Goal: Transaction & Acquisition: Purchase product/service

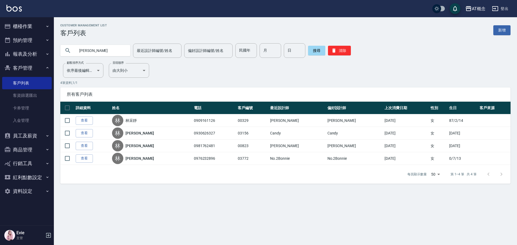
drag, startPoint x: 99, startPoint y: 51, endPoint x: 40, endPoint y: 54, distance: 59.0
click at [40, 54] on div "AT概念 登出 櫃檯作業 打帳單 帳單列表 掛單列表 座位開單 營業儀表板 現金收支登錄 高階收支登錄 材料自購登錄 每日結帳 排班表 現場電腦打卡 掃碼打卡…" at bounding box center [258, 122] width 517 height 245
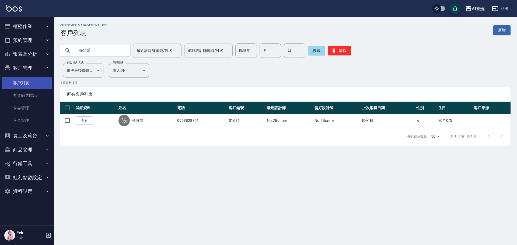
drag, startPoint x: 106, startPoint y: 54, endPoint x: 43, endPoint y: 82, distance: 69.0
click at [31, 58] on div "AT概念 登出 櫃檯作業 打帳單 帳單列表 掛單列表 座位開單 營業儀表板 現金收支登錄 高階收支登錄 材料自購登錄 每日結帳 排班表 現場電腦打卡 掃碼打卡…" at bounding box center [258, 122] width 517 height 245
type input "04102"
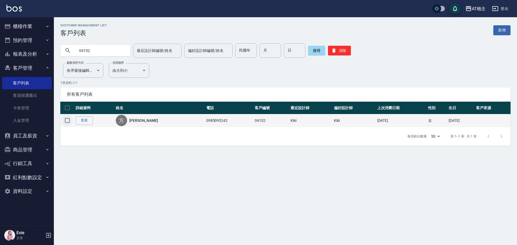
click at [68, 119] on input "checkbox" at bounding box center [67, 120] width 11 height 11
checkbox input "true"
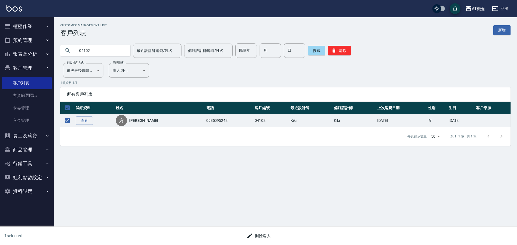
click at [267, 225] on div "Customer Management List 客戶列表 新增 04102 最近設計師編號/姓名 最近設計師編號/姓名 偏好設計師編號/姓名 偏好設計師編號…" at bounding box center [258, 122] width 517 height 245
click at [269, 237] on button "刪除客人" at bounding box center [258, 236] width 29 height 10
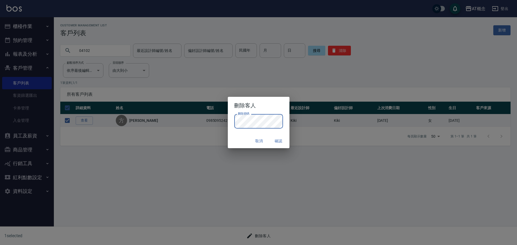
click at [246, 139] on div "取消 確認" at bounding box center [259, 141] width 62 height 14
click at [278, 139] on button "確認" at bounding box center [278, 141] width 17 height 10
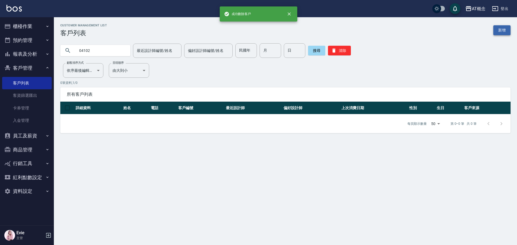
click at [501, 29] on link "新增" at bounding box center [501, 30] width 17 height 10
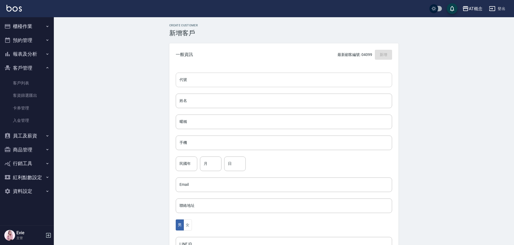
click at [250, 78] on input "代號" at bounding box center [284, 80] width 216 height 15
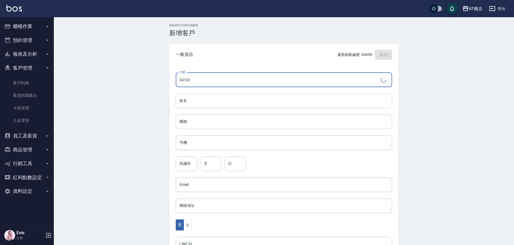
type input "04102"
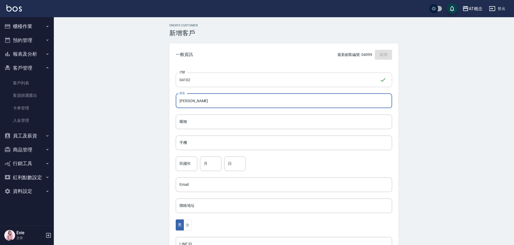
type input "[PERSON_NAME]"
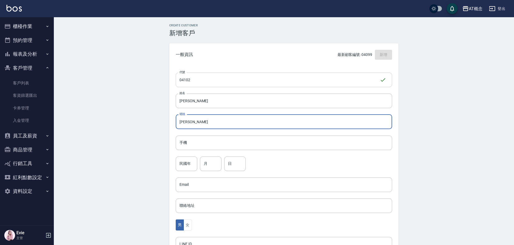
type input "[PERSON_NAME]"
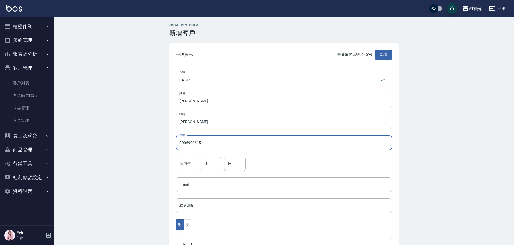
type input "0906990615"
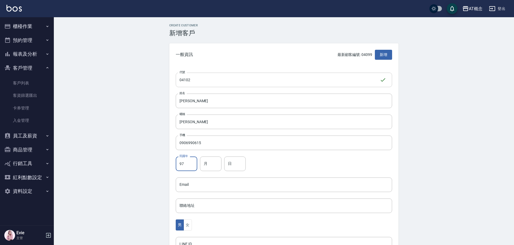
type input "97"
type input "6"
type input "15"
click at [190, 225] on button "女" at bounding box center [188, 225] width 8 height 11
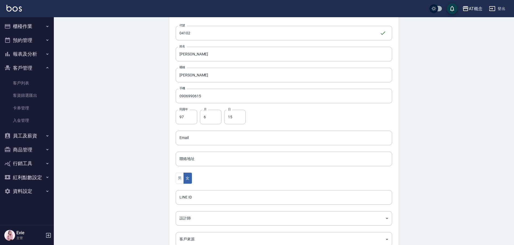
scroll to position [105, 0]
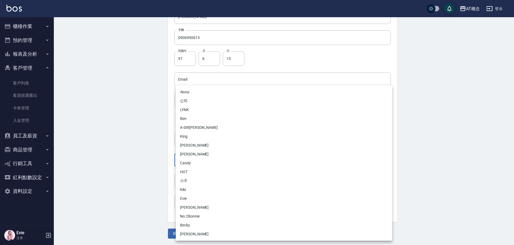
click at [200, 159] on body "AT概念 登出 櫃檯作業 打帳單 帳單列表 掛單列表 座位開單 營業儀表板 現金收支登錄 高階收支登錄 材料自購登錄 每日結帳 排班表 現場電腦打卡 掃碼打卡…" at bounding box center [257, 70] width 514 height 351
click at [191, 225] on li "Becky" at bounding box center [284, 225] width 216 height 9
type input "cba30a16-5009-42c6-9a58-f7249137d387"
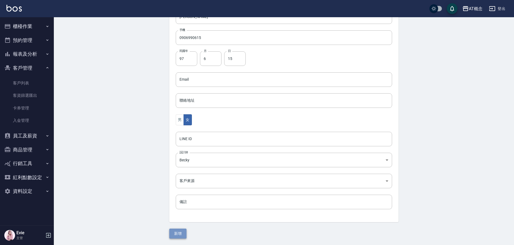
click at [180, 231] on button "新增" at bounding box center [177, 234] width 17 height 10
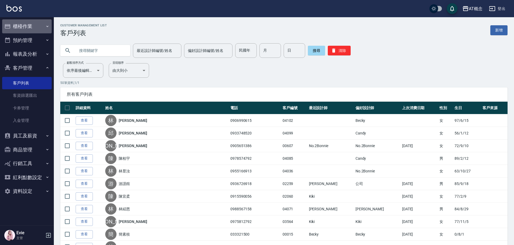
click at [26, 25] on button "櫃檯作業" at bounding box center [27, 26] width 50 height 14
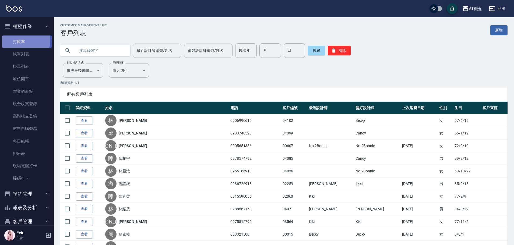
click at [19, 40] on link "打帳單" at bounding box center [27, 42] width 50 height 12
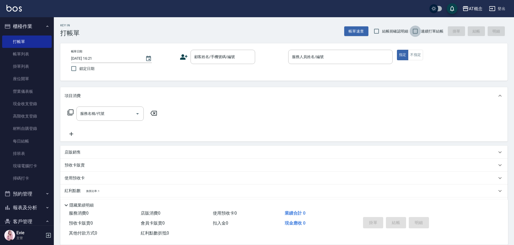
click at [417, 29] on input "連續打單結帳" at bounding box center [415, 31] width 11 height 11
checkbox input "true"
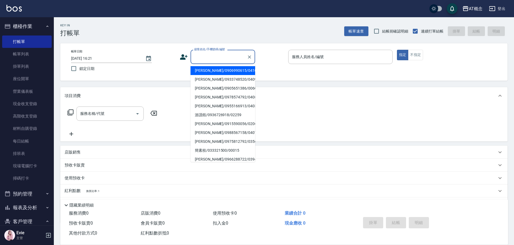
click at [208, 56] on input "顧客姓名/手機號碼/編號" at bounding box center [219, 56] width 52 height 9
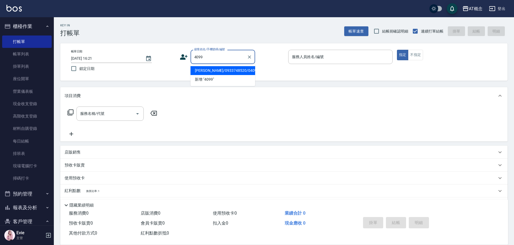
type input "[PERSON_NAME]/0933748520/04099"
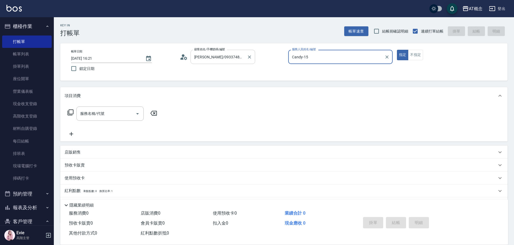
type input "Candy-15"
click at [397, 50] on button "指定" at bounding box center [403, 55] width 12 height 11
type button "true"
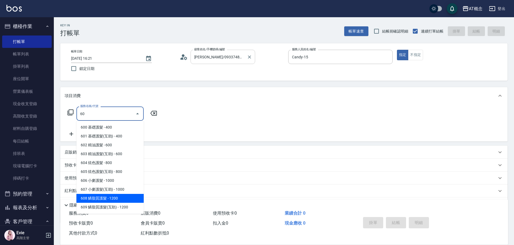
type input "608 鱗脂質護髮(608)"
type input "120"
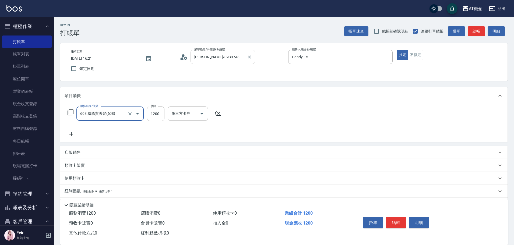
type input "608 鱗脂質護髮(608)"
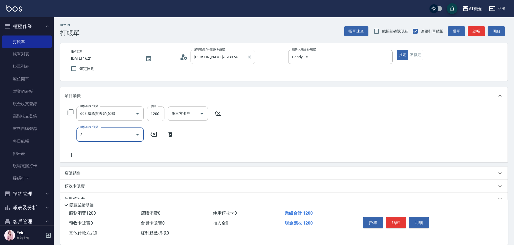
type input "20"
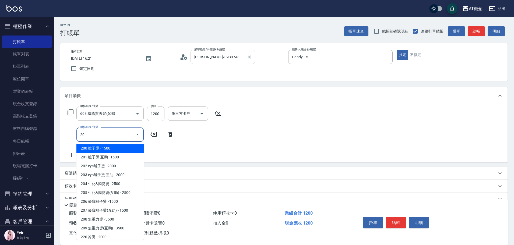
type input "270"
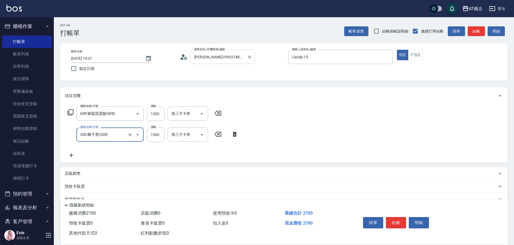
type input "200 離子燙(200)"
type input "120"
type input "13"
type input "130"
type input "139"
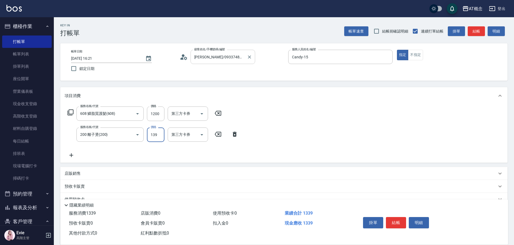
type input "250"
type input "1399"
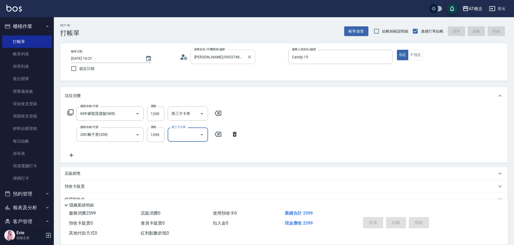
type input "0"
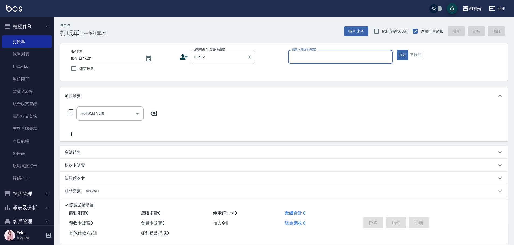
type input "[PERSON_NAME]/0986737435/03632"
type input "Anson-3"
click at [397, 50] on button "指定" at bounding box center [403, 55] width 12 height 11
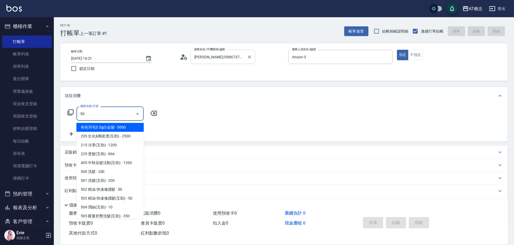
type input "501"
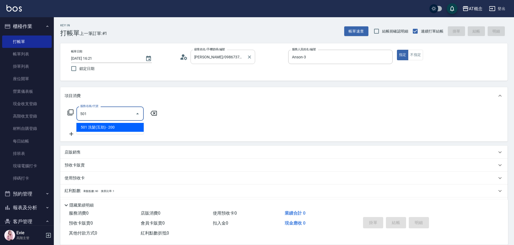
type input "20"
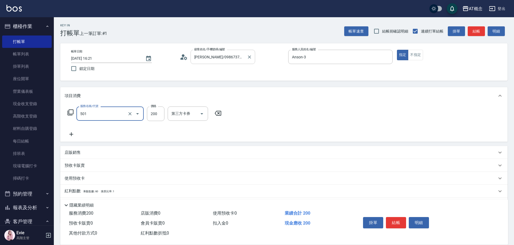
type input "501 洗髮(互助)(501)"
type input "0"
type input "250"
type input "20"
type input "250"
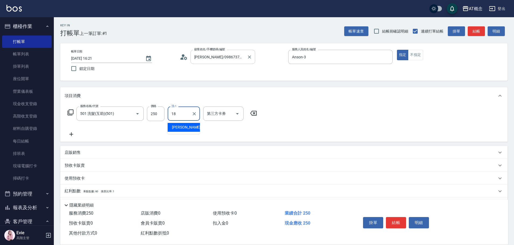
type input "[PERSON_NAME]-18"
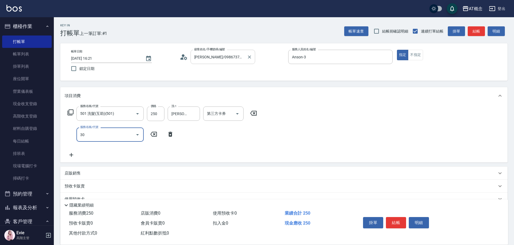
type input "303"
type input "50"
type input "303 A級剪髮(303)"
type input "20"
type input "35"
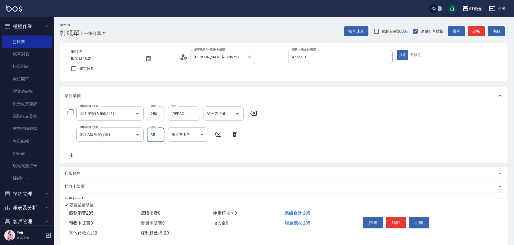
type input "60"
type input "350"
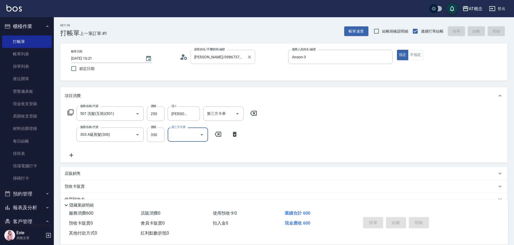
type input "0"
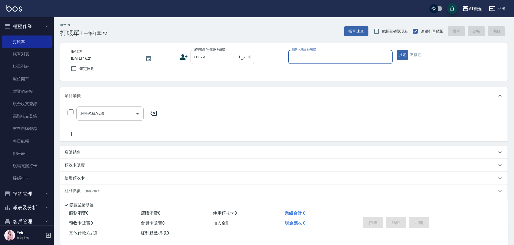
type input "[PERSON_NAME]/0909161126/00329"
type input "Anson-3"
click at [397, 50] on button "指定" at bounding box center [403, 55] width 12 height 11
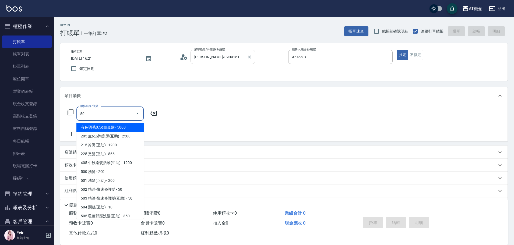
type input "501"
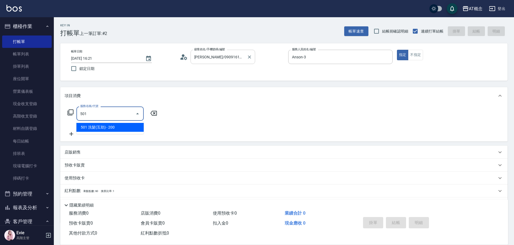
type input "20"
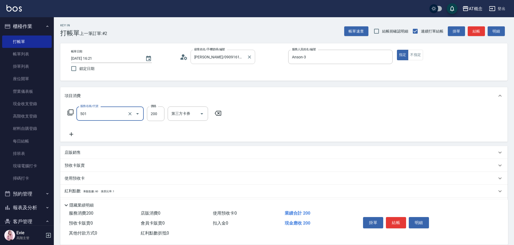
type input "501 洗髮(互助)(501)"
type input "0"
type input "250"
type input "20"
type input "250"
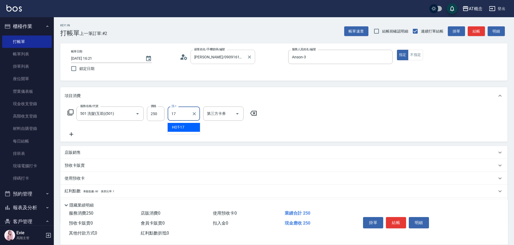
type input "HOT-17"
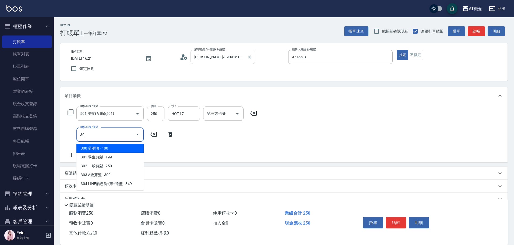
type input "303"
type input "50"
type input "303 A級剪髮(303)"
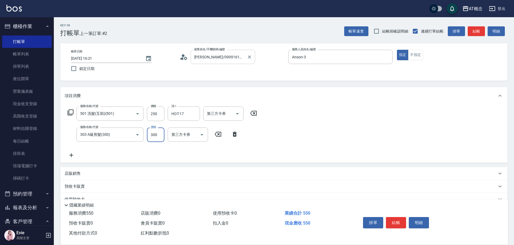
type input "20"
type input "350"
type input "60"
type input "350"
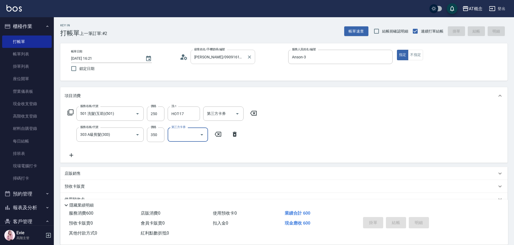
type input "0"
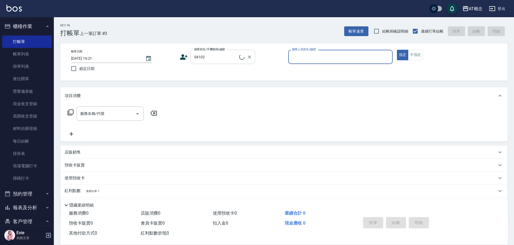
type input "[PERSON_NAME]/0906990615/04102"
type input "Becky-13"
click at [397, 50] on button "指定" at bounding box center [403, 55] width 12 height 11
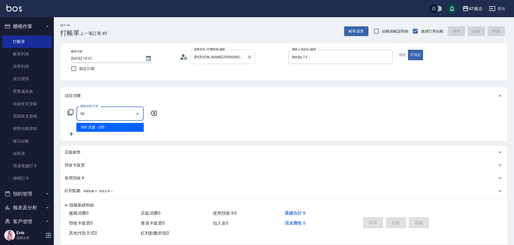
type input "500"
type input "20"
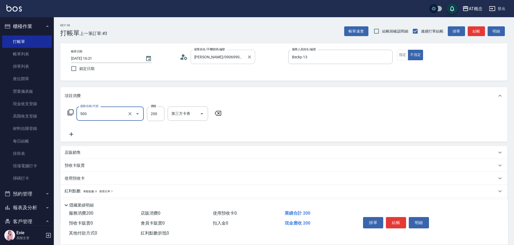
type input "500 洗髮(500)"
type input "0"
type input "25"
type input "20"
type input "250"
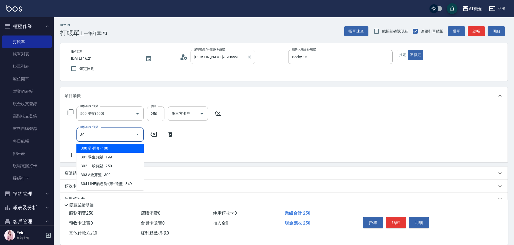
type input "303"
type input "50"
type input "303 A級剪髮(303)"
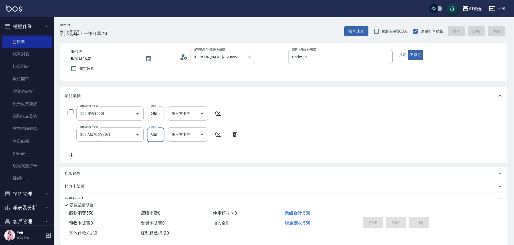
type input "0"
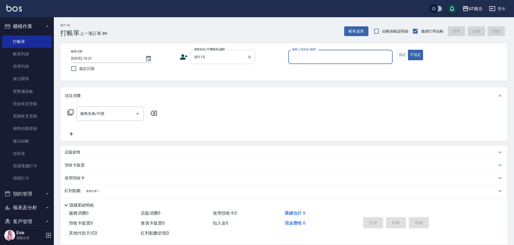
type input "[PERSON_NAME]/0936846050/05115"
type input "[PERSON_NAME]-2"
click at [408, 50] on button "不指定" at bounding box center [415, 55] width 15 height 11
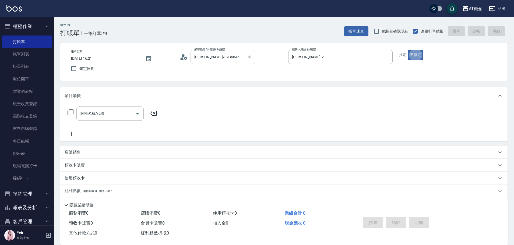
type button "false"
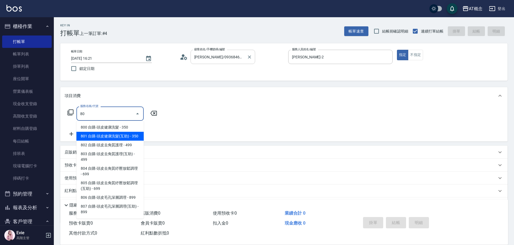
type input "801 自購-頭皮健康洗髮(互助)(801)"
type input "30"
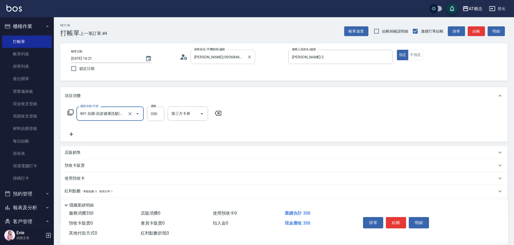
type input "801 自購-頭皮健康洗髮(互助)(801)"
type input "0"
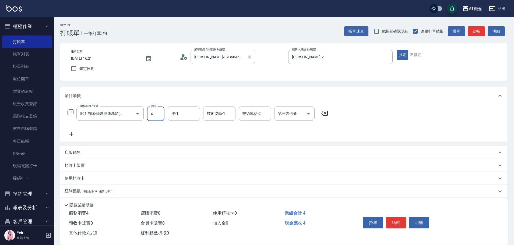
type input "40"
type input "400"
type input "HOT-17"
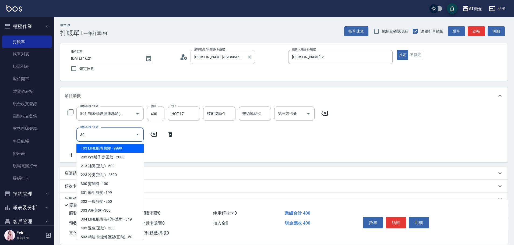
type input "303"
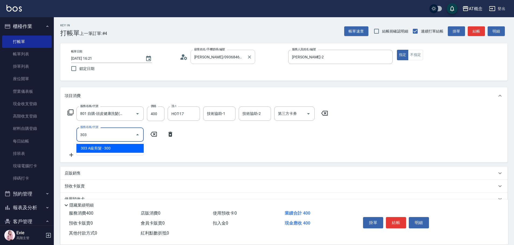
type input "70"
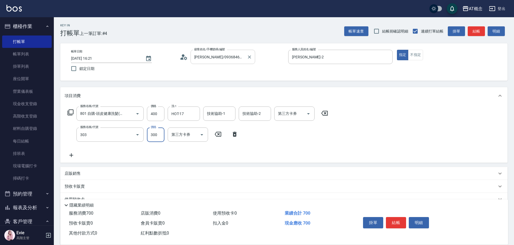
type input "303 A級剪髮(303)"
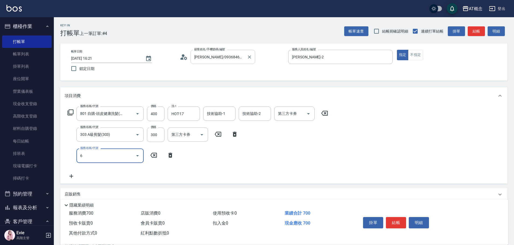
type input "60"
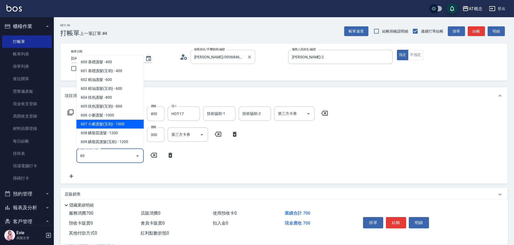
type input "170"
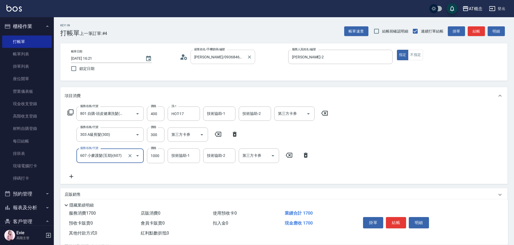
type input "607 小麥護髮(互助)(607)"
type input "70"
type input "600"
type input "130"
type input "600"
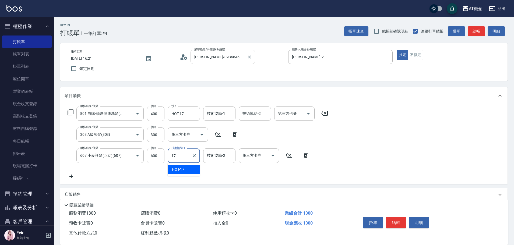
type input "HOT-17"
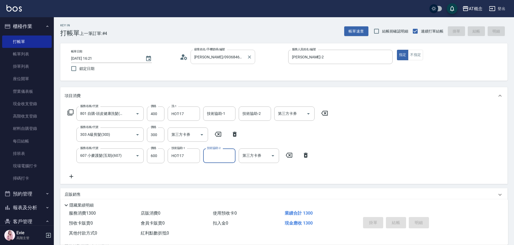
type input "[DATE] 16:22"
type input "0"
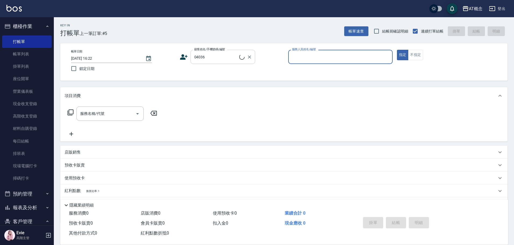
type input "[PERSON_NAME]/0955166913/04036"
type input "[PERSON_NAME]-2"
click at [397, 50] on button "指定" at bounding box center [403, 55] width 12 height 11
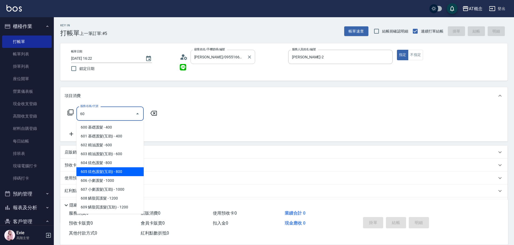
type input "605 炫色護髮(互助)(605)"
type input "80"
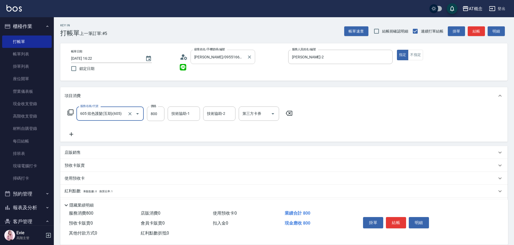
type input "605 炫色護髮(互助)(605)"
type input "0"
type input "70"
type input "700"
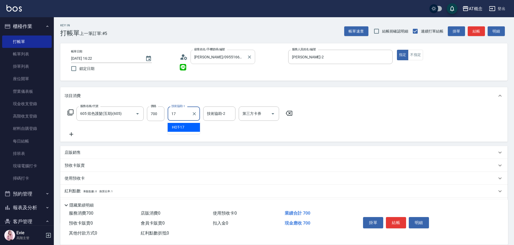
type input "HOT-17"
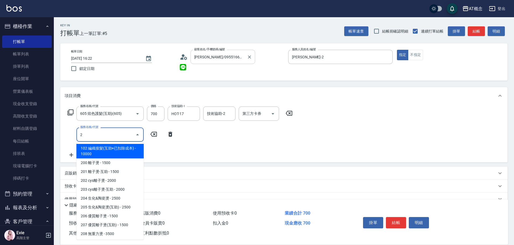
type input "20"
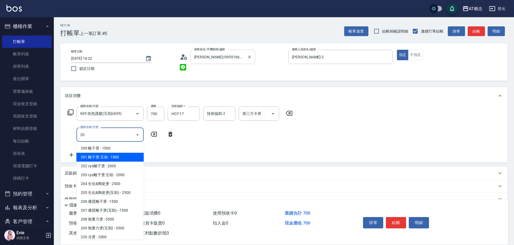
type input "220"
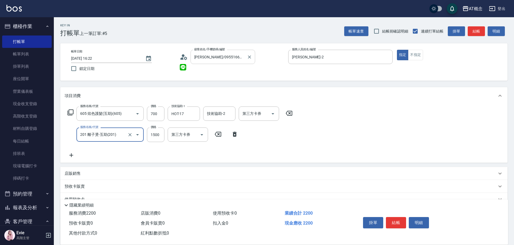
type input "201 離子燙-互助(201)"
type input "70"
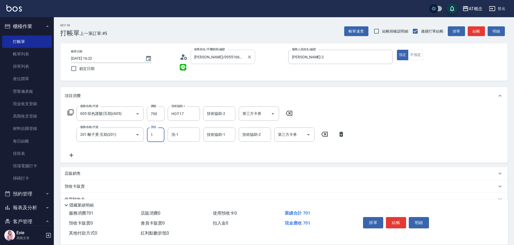
type input "19"
type input "80"
type input "1999"
type input "260"
type input "1999"
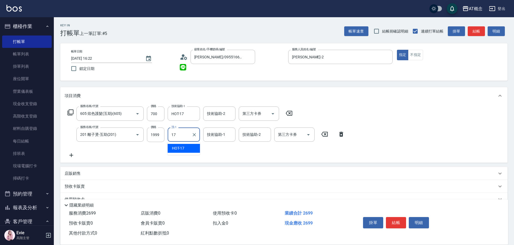
type input "HOT-17"
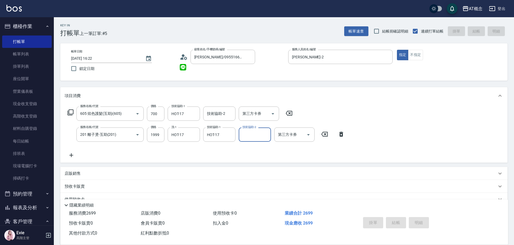
type input "0"
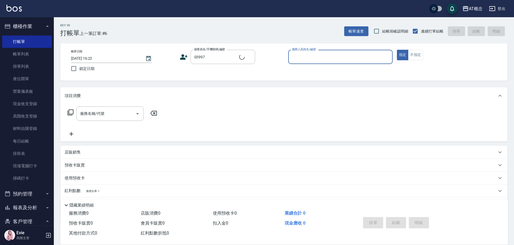
type input "[PERSON_NAME]/0916720156/03997"
type input "Anson-3"
click at [397, 50] on button "指定" at bounding box center [403, 55] width 12 height 11
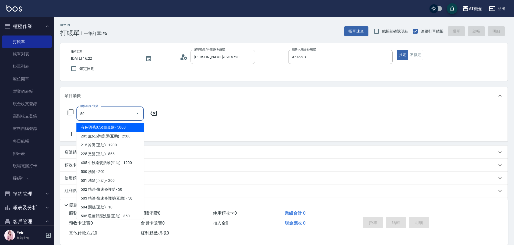
type input "501"
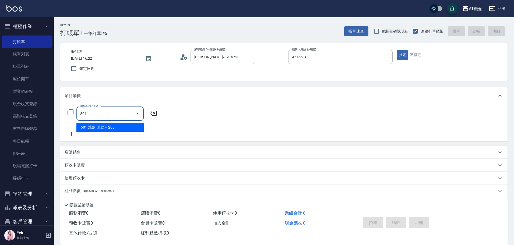
type input "20"
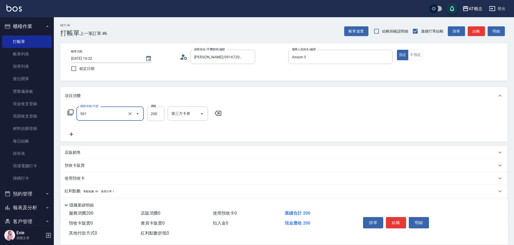
type input "501 洗髮(互助)(501)"
type input "0"
type input "25"
type input "20"
type input "250"
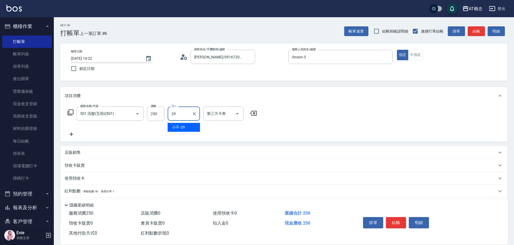
type input "小不-29"
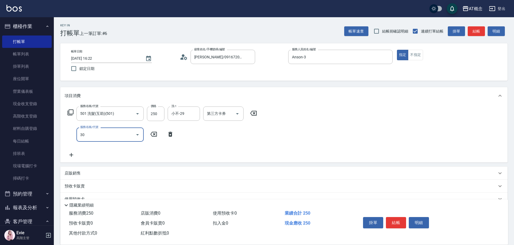
type input "303"
type input "50"
type input "303 A級剪髮(303)"
type input "20"
type input "350"
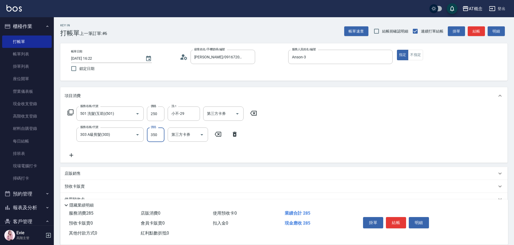
type input "60"
type input "350"
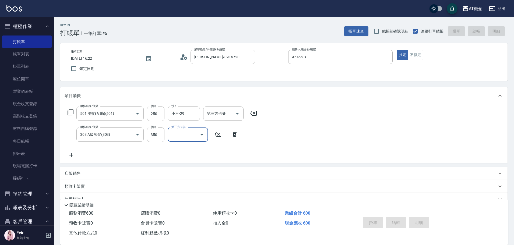
type input "[DATE] 16:23"
type input "0"
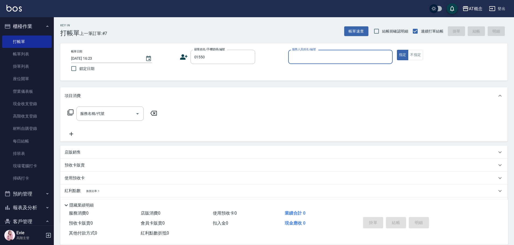
type input "[PERSON_NAME]/0970853177/01550"
type input "Anson-3"
click at [397, 50] on button "指定" at bounding box center [403, 55] width 12 height 11
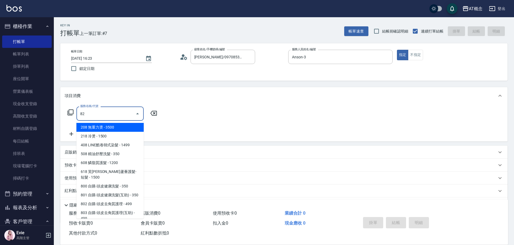
type input "825"
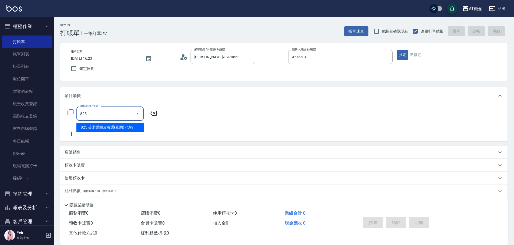
type input "50"
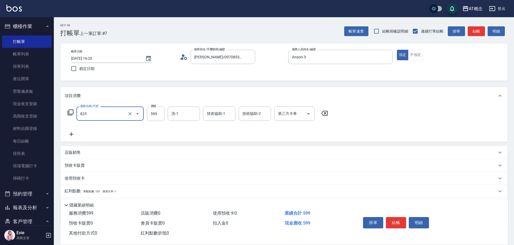
type input "825 芙米樂頭皮養護(互助)(825)"
type input "0"
type input "79"
type input "70"
type input "799"
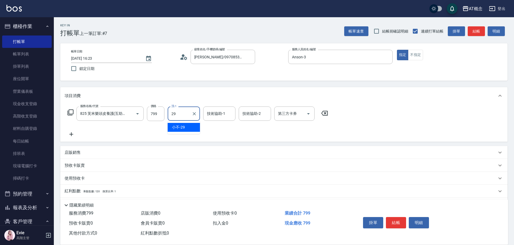
type input "小不-29"
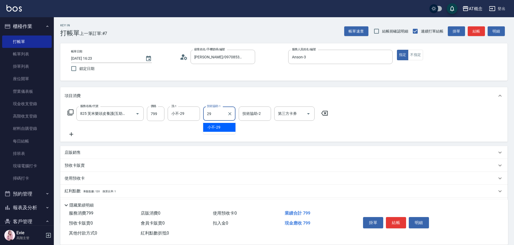
type input "小不-29"
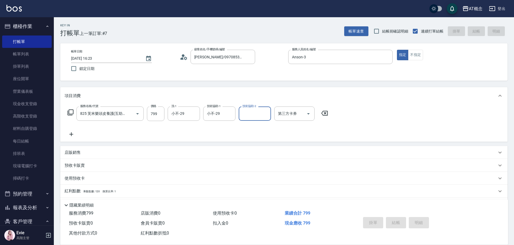
type input "0"
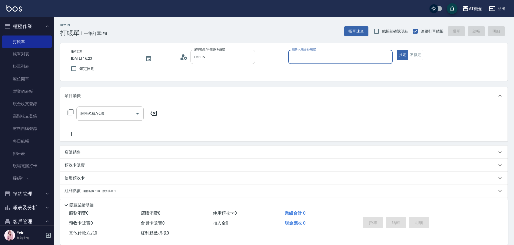
type input "[PERSON_NAME]/0970252021/03305"
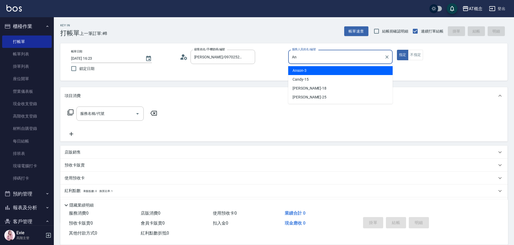
type input "A"
type input "Candy-15"
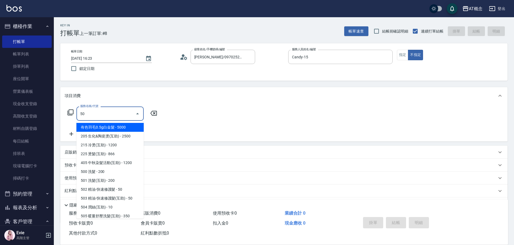
type input "500"
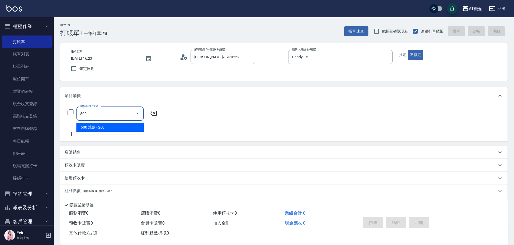
type input "20"
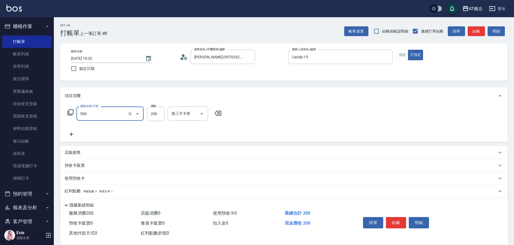
type input "500 洗髮(500)"
type input "0"
type input "25"
type input "20"
type input "250"
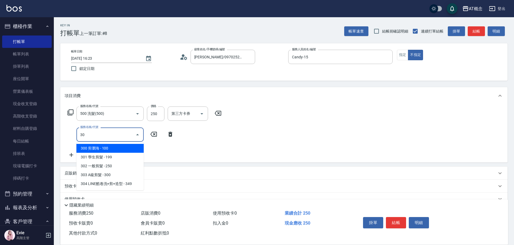
type input "302"
type input "50"
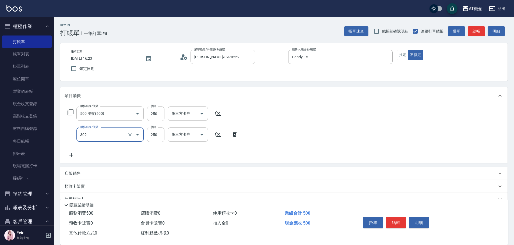
type input "302 一般剪髮(302)"
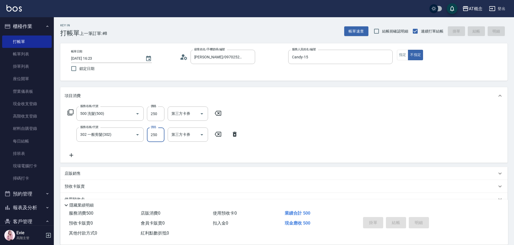
type input "0"
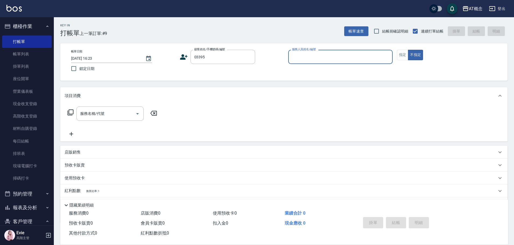
type input "[PERSON_NAME]/0916917339/03395"
type input "Anson-3"
click at [408, 50] on button "不指定" at bounding box center [415, 55] width 15 height 11
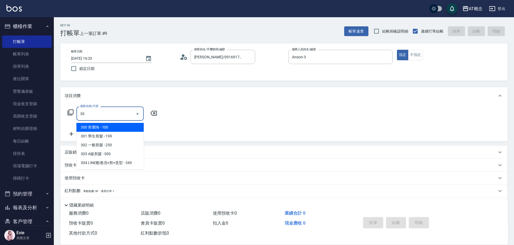
type input "303"
type input "30"
type input "303 A級剪髮(303)"
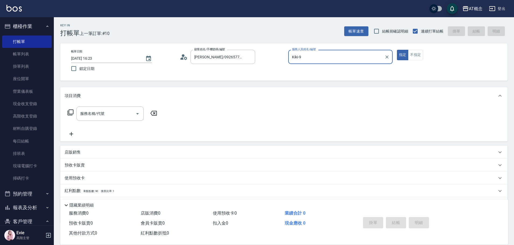
click at [397, 50] on button "指定" at bounding box center [403, 55] width 12 height 11
click at [408, 50] on button "不指定" at bounding box center [415, 55] width 15 height 11
click at [397, 50] on button "指定" at bounding box center [403, 55] width 12 height 11
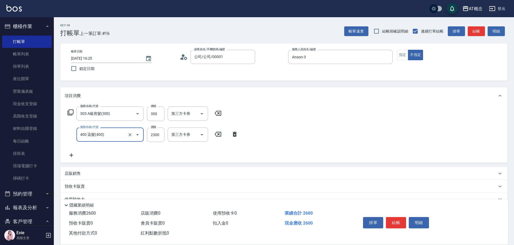
click at [117, 138] on input "400 染髮(400)" at bounding box center [102, 134] width 47 height 9
